Goal: Task Accomplishment & Management: Use online tool/utility

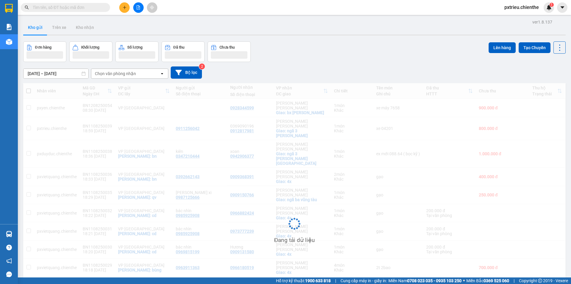
click at [96, 8] on input "text" at bounding box center [68, 7] width 70 height 7
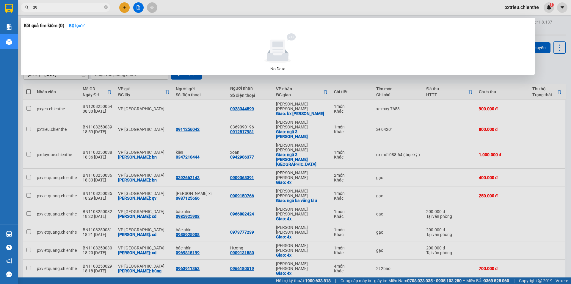
type input "0"
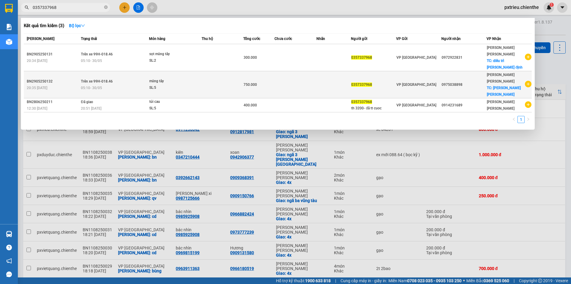
type input "0357337968"
click at [181, 78] on div "măng tây" at bounding box center [171, 81] width 45 height 7
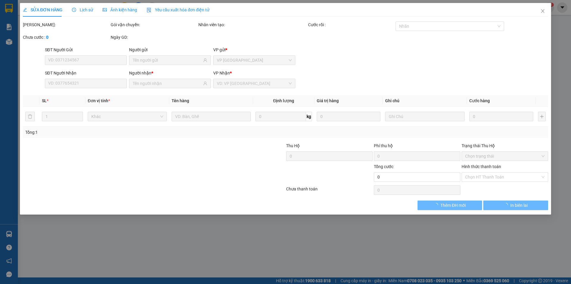
type input "0357337968"
type input "0975038898"
type input "750.000"
type input "0"
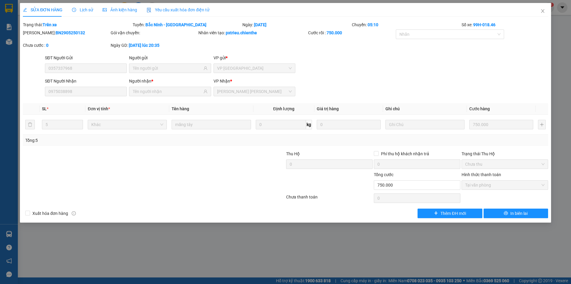
click at [81, 11] on span "Lịch sử" at bounding box center [82, 9] width 21 height 5
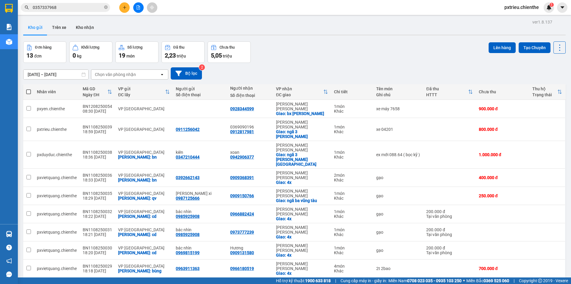
click at [65, 8] on input "0357337968" at bounding box center [68, 7] width 70 height 7
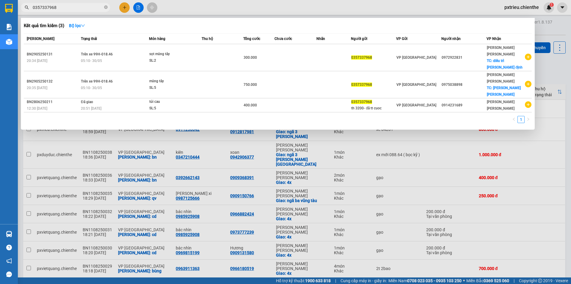
click at [546, 68] on div at bounding box center [285, 142] width 571 height 284
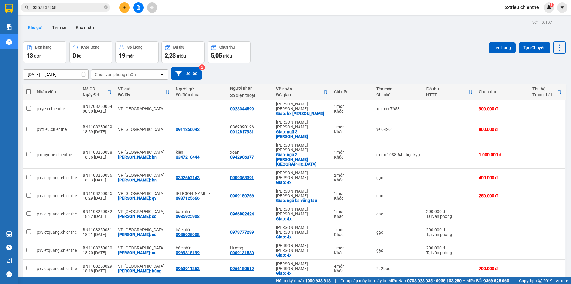
click at [85, 3] on span "0357337968" at bounding box center [65, 7] width 89 height 9
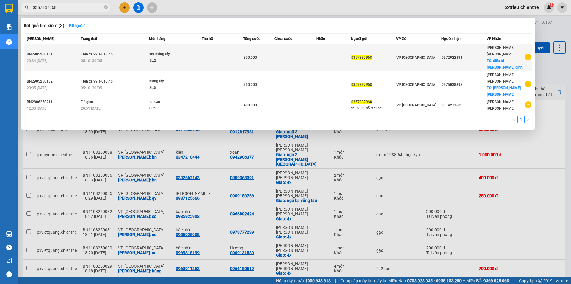
click at [215, 51] on td at bounding box center [223, 57] width 42 height 27
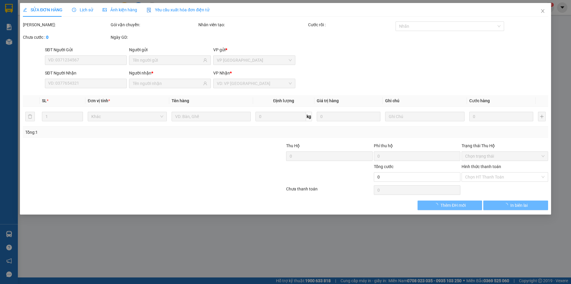
type input "0357337968"
type input "0972922831"
type input "300.000"
type input "0"
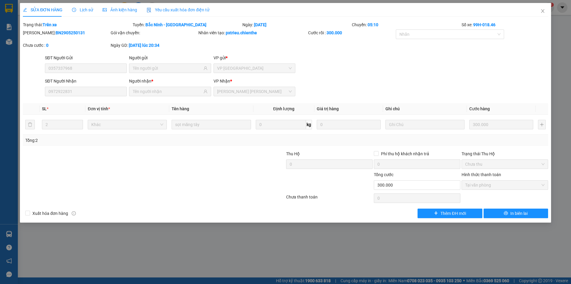
click at [116, 11] on span "Ảnh kiện hàng" at bounding box center [120, 9] width 35 height 5
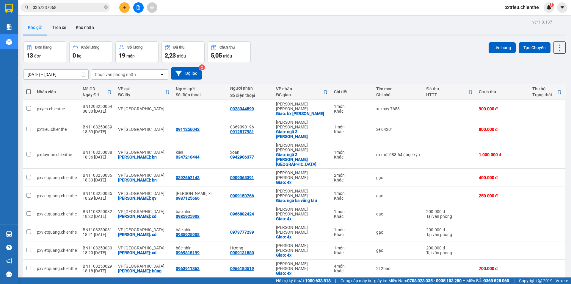
click at [61, 6] on input "0357337968" at bounding box center [68, 7] width 70 height 7
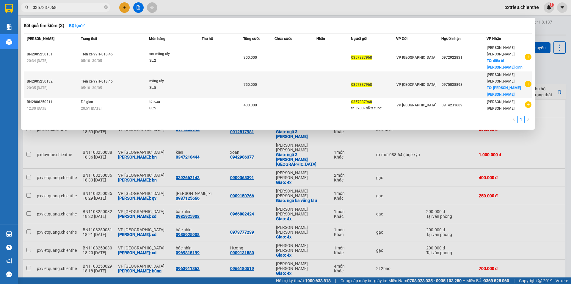
click at [149, 76] on td "măng [PERSON_NAME]: 5" at bounding box center [175, 84] width 53 height 27
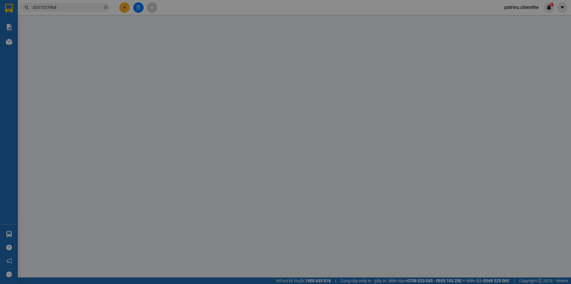
type input "0357337968"
type input "0975038898"
type input "750.000"
type input "0"
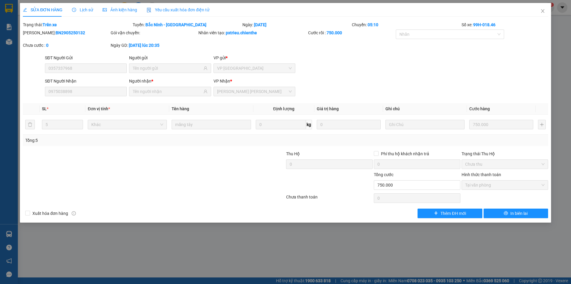
click at [86, 12] on span "Lịch sử" at bounding box center [82, 9] width 21 height 5
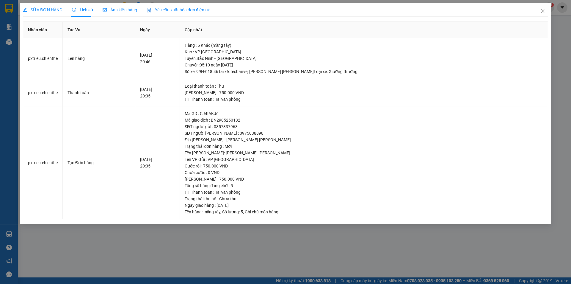
click at [111, 10] on span "Ảnh kiện hàng" at bounding box center [120, 9] width 35 height 5
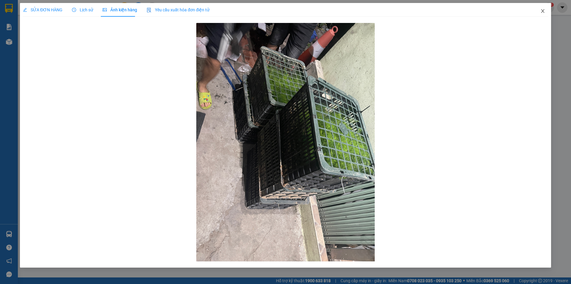
click at [545, 12] on span "Close" at bounding box center [543, 11] width 17 height 17
